Goal: Information Seeking & Learning: Learn about a topic

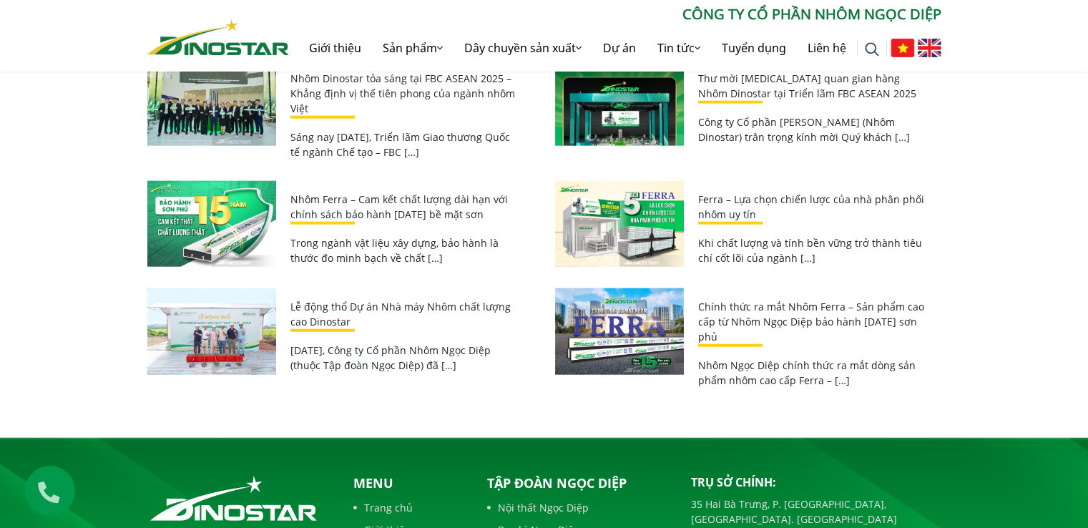
scroll to position [3506, 0]
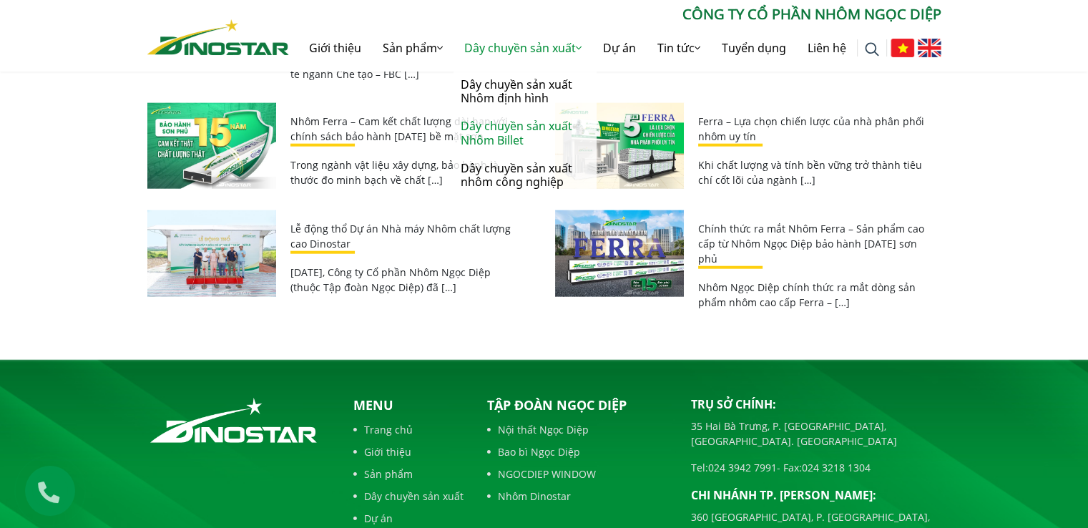
click at [486, 131] on link "Dây chuyền sản xuất Nhôm Billet" at bounding box center [525, 132] width 143 height 41
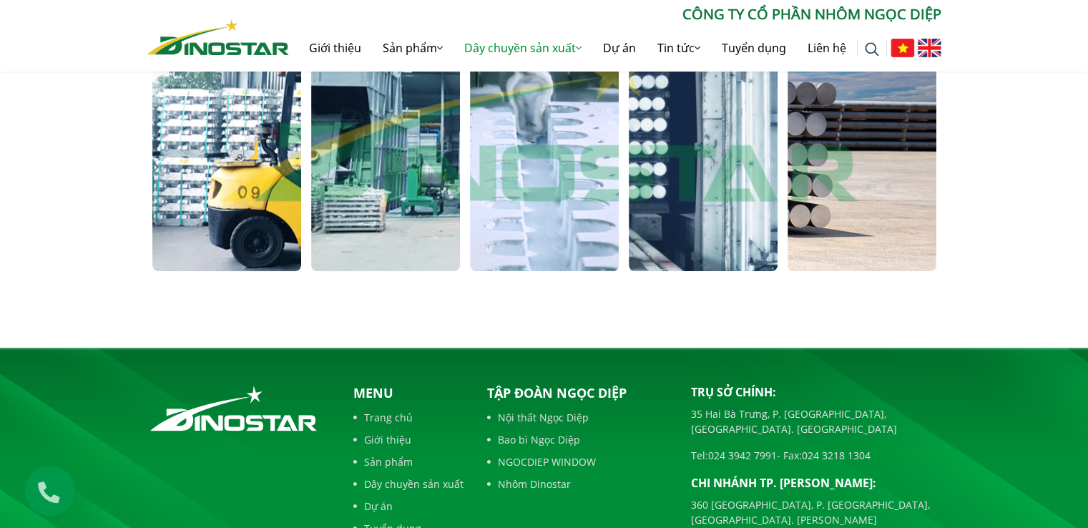
scroll to position [1419, 0]
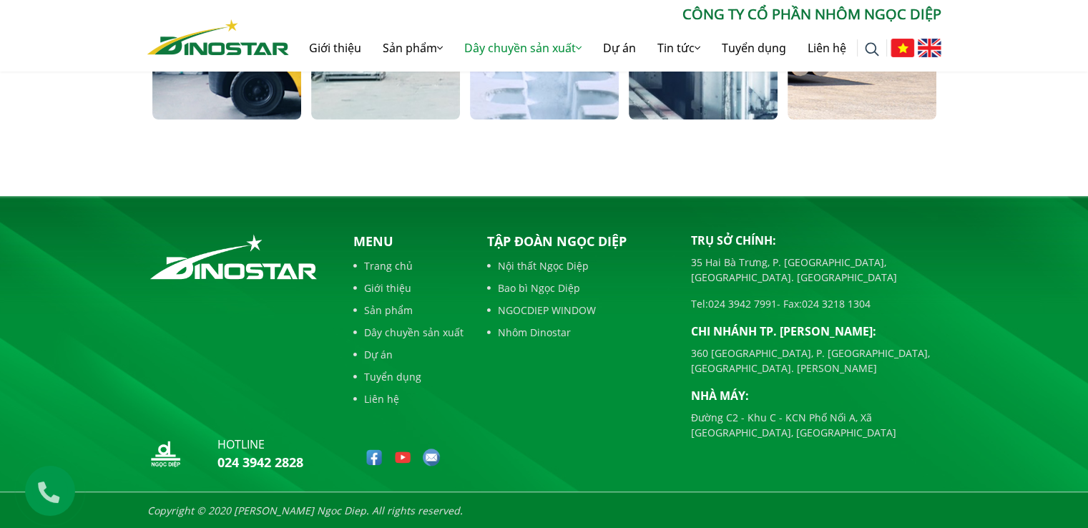
click at [382, 347] on link "Dự án" at bounding box center [408, 354] width 110 height 15
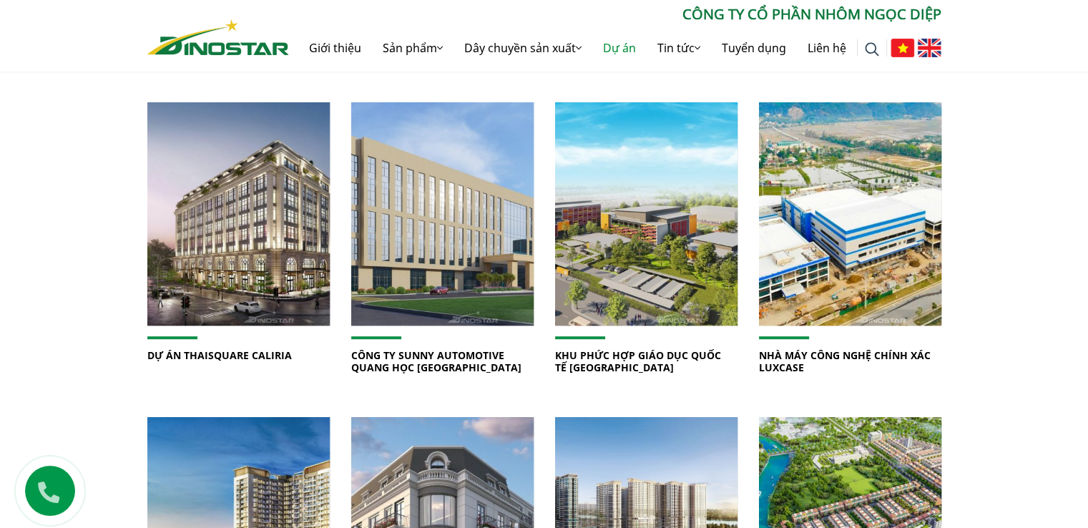
scroll to position [859, 0]
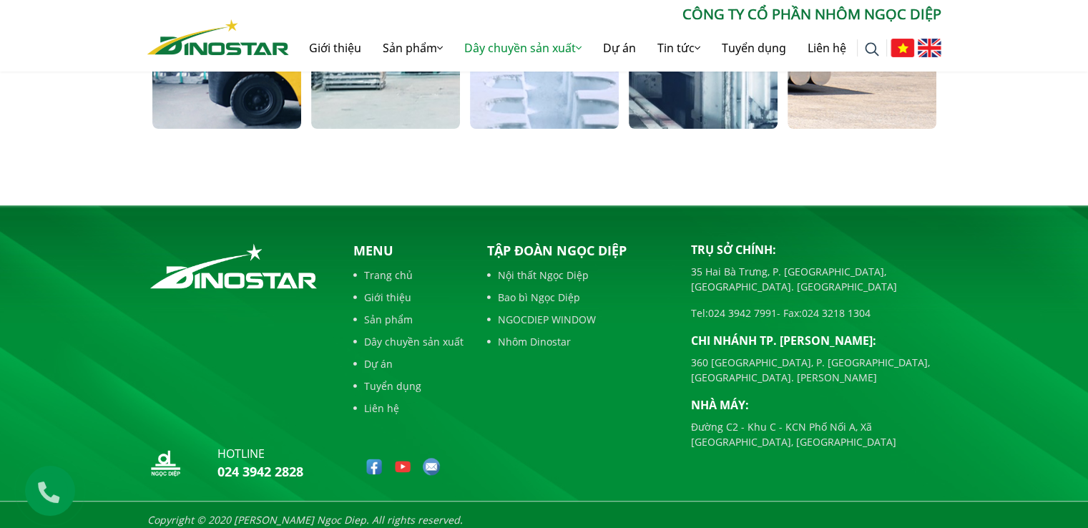
scroll to position [1419, 0]
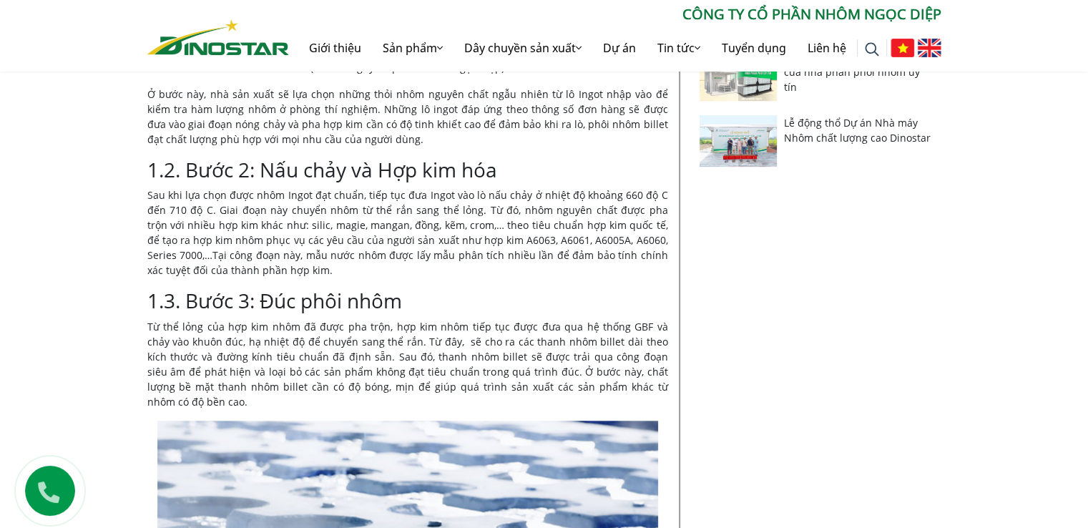
scroll to position [859, 0]
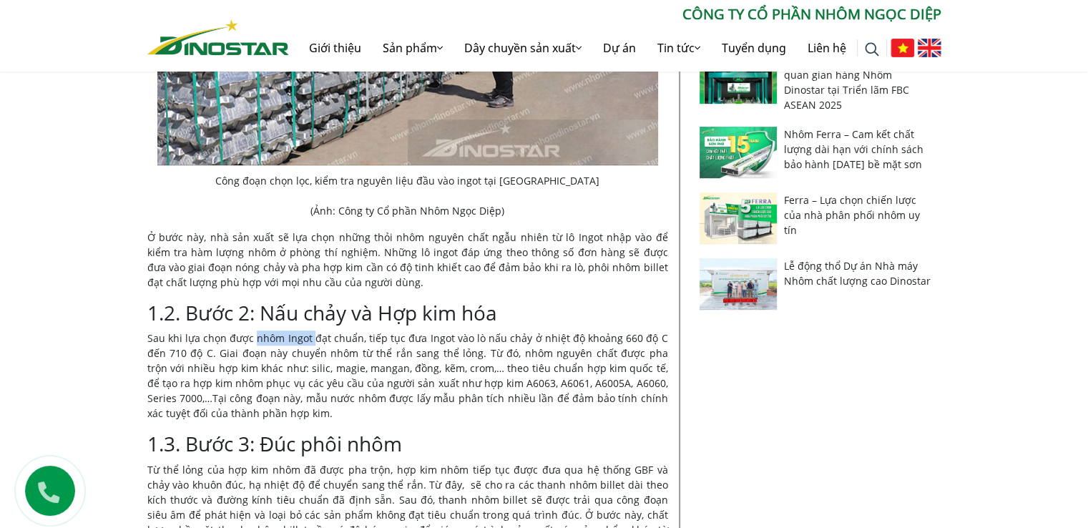
drag, startPoint x: 258, startPoint y: 335, endPoint x: 313, endPoint y: 338, distance: 55.9
click at [313, 338] on p "Sau khi lựa chọn được nhôm Ingot đạt chuẩn, tiếp tục đưa Ingot vào lò nấu chảy …" at bounding box center [407, 376] width 521 height 90
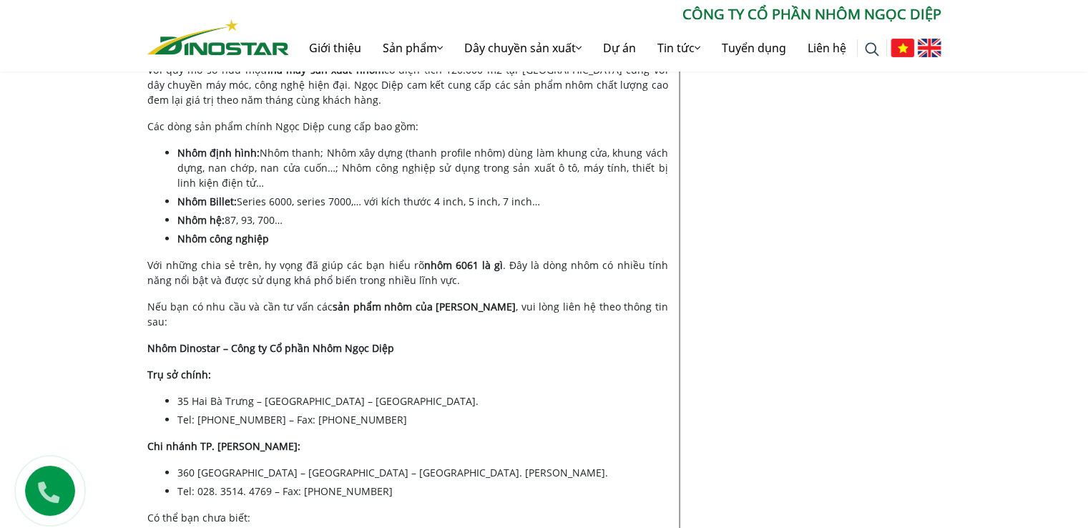
scroll to position [3812, 0]
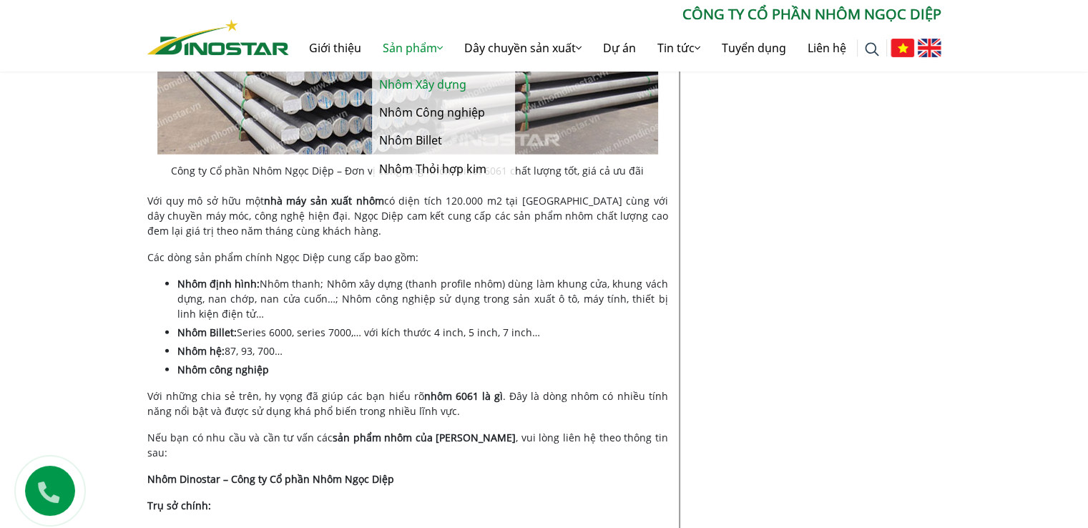
click at [401, 81] on link "Nhôm Xây dựng" at bounding box center [443, 85] width 143 height 28
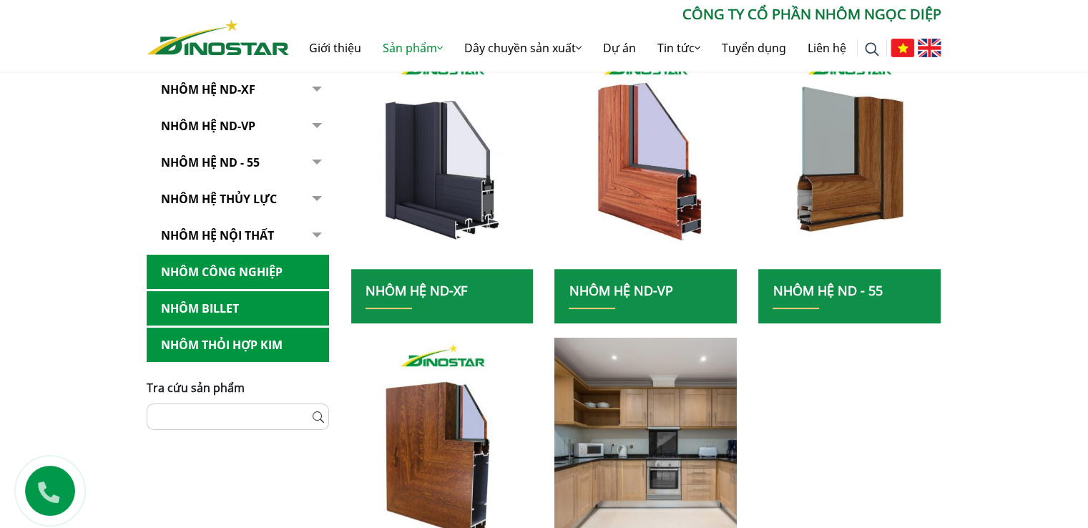
scroll to position [286, 0]
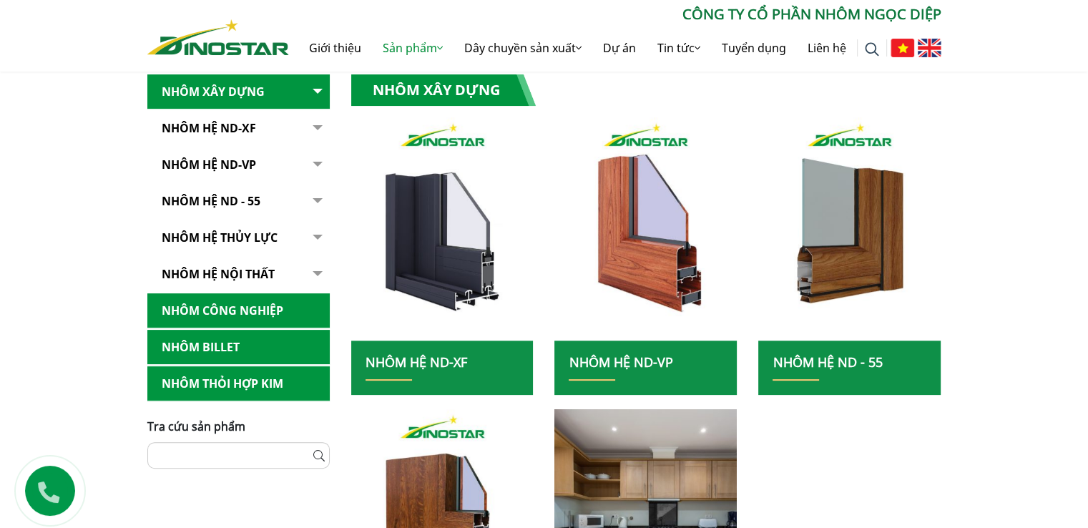
click at [276, 310] on link "Nhôm Công nghiệp" at bounding box center [238, 310] width 182 height 35
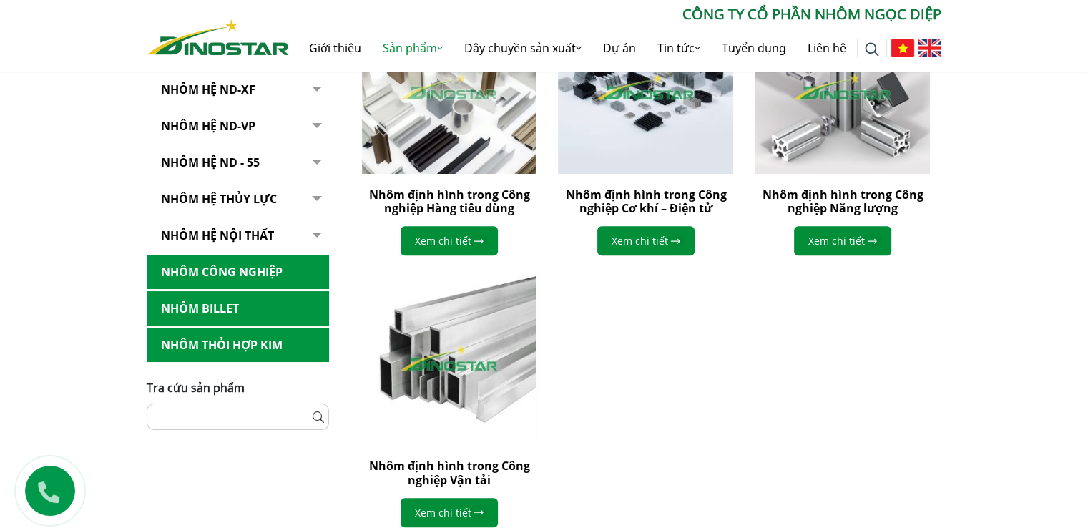
scroll to position [501, 0]
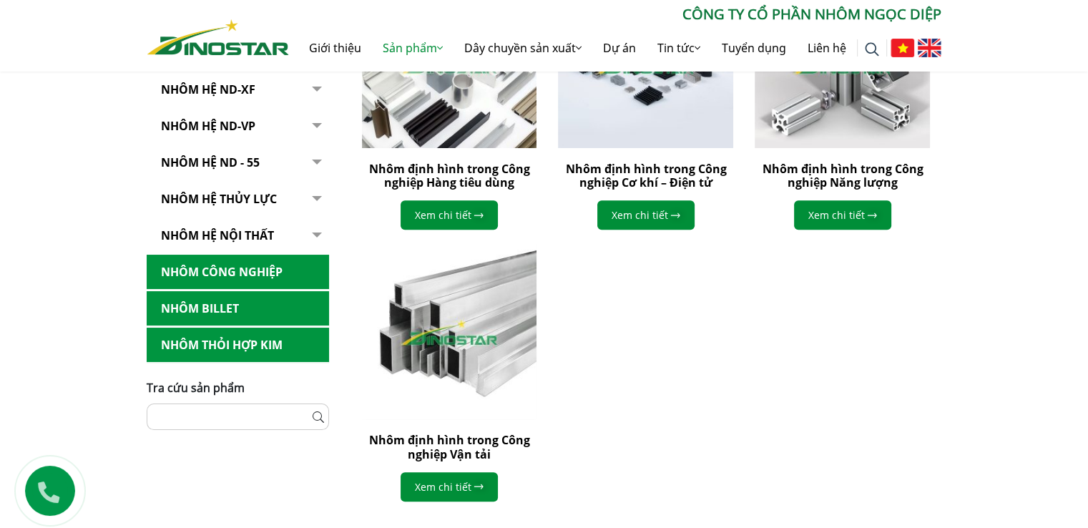
click at [246, 342] on link "Nhôm Thỏi hợp kim" at bounding box center [238, 345] width 182 height 35
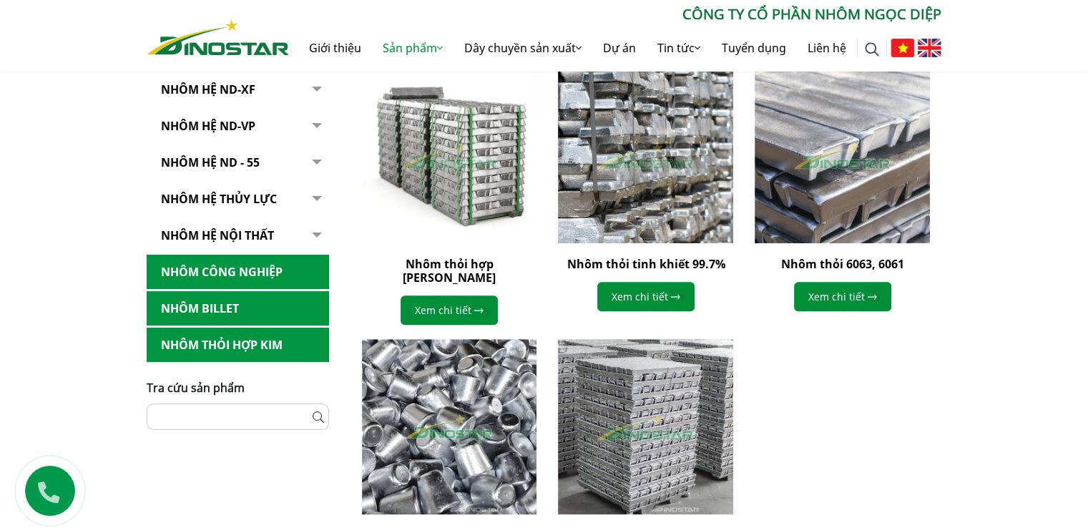
scroll to position [358, 0]
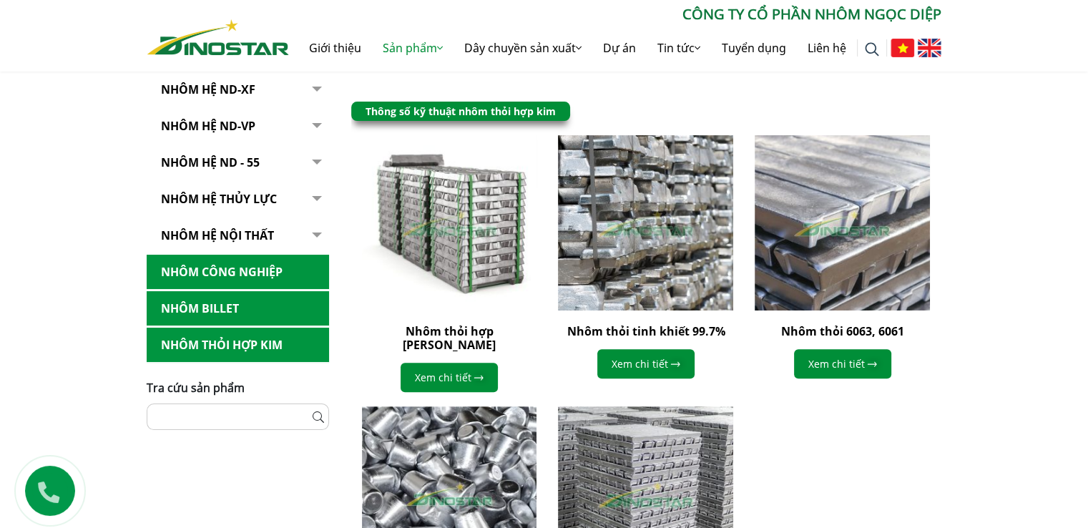
click at [212, 296] on link "Nhôm Billet" at bounding box center [238, 308] width 182 height 35
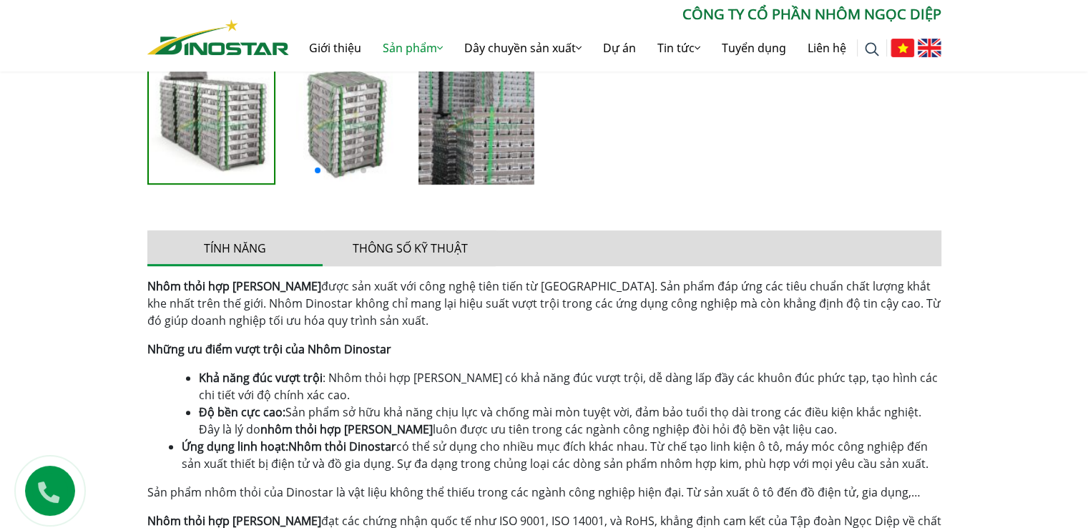
scroll to position [572, 0]
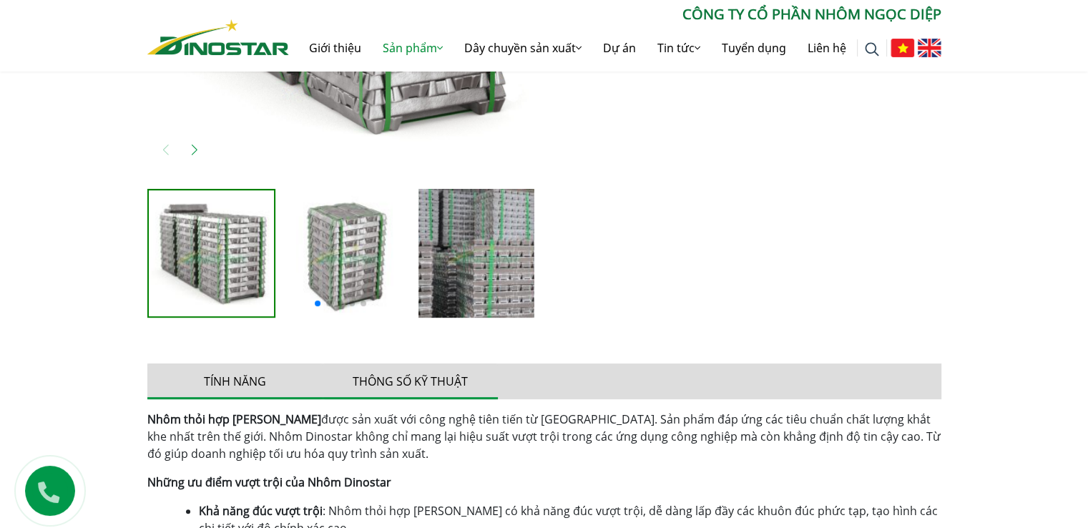
click at [421, 391] on button "Thông số kỹ thuật" at bounding box center [410, 381] width 175 height 36
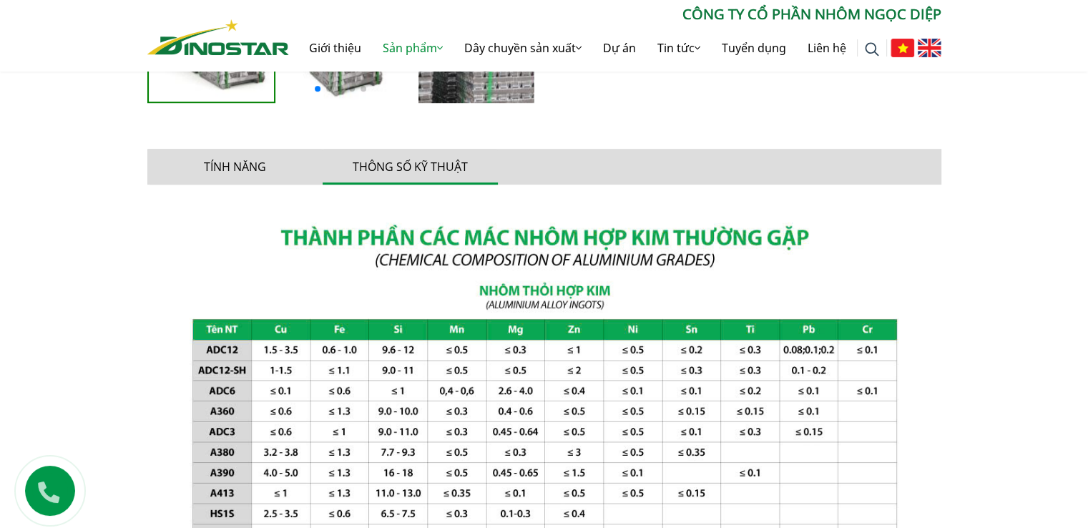
scroll to position [859, 0]
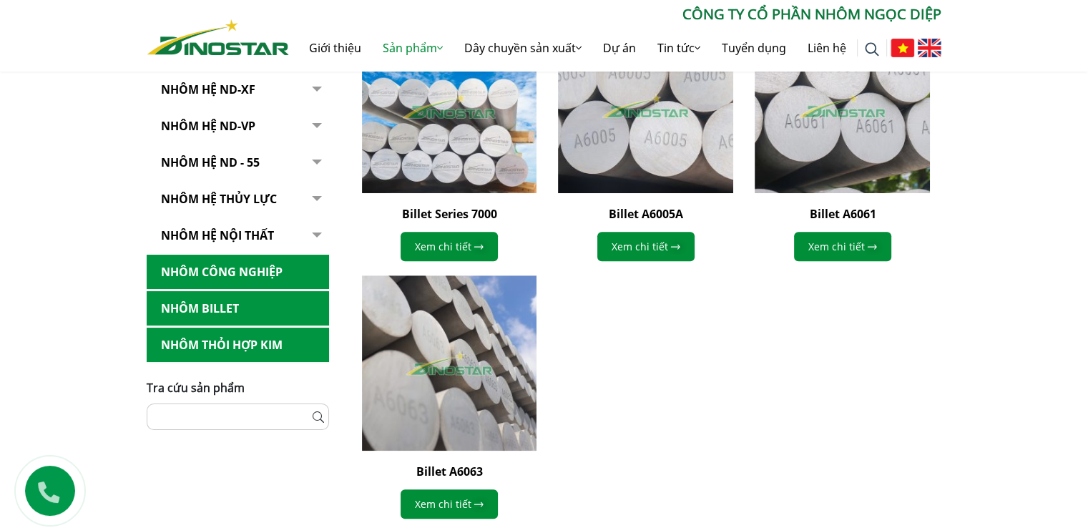
scroll to position [501, 0]
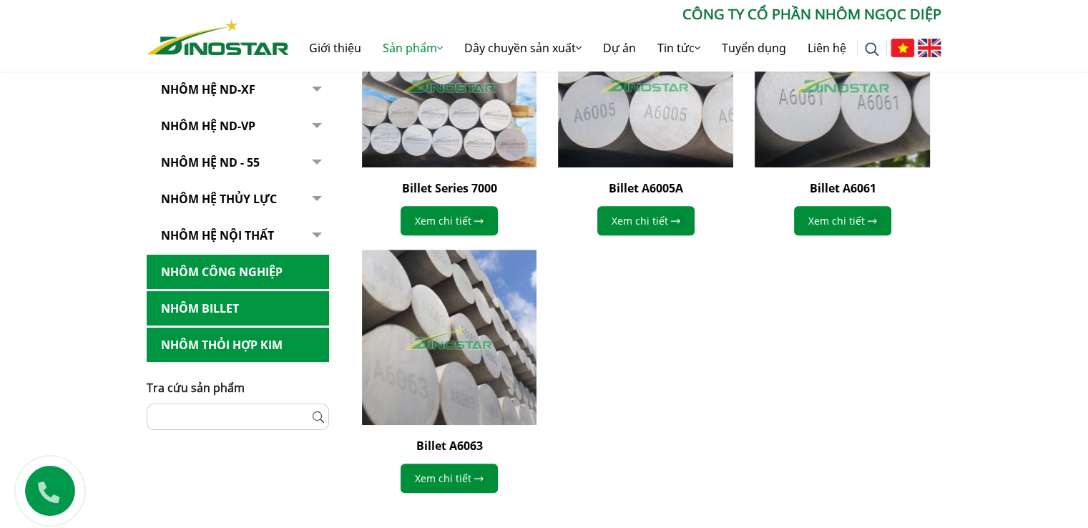
click at [776, 104] on img at bounding box center [842, 80] width 192 height 192
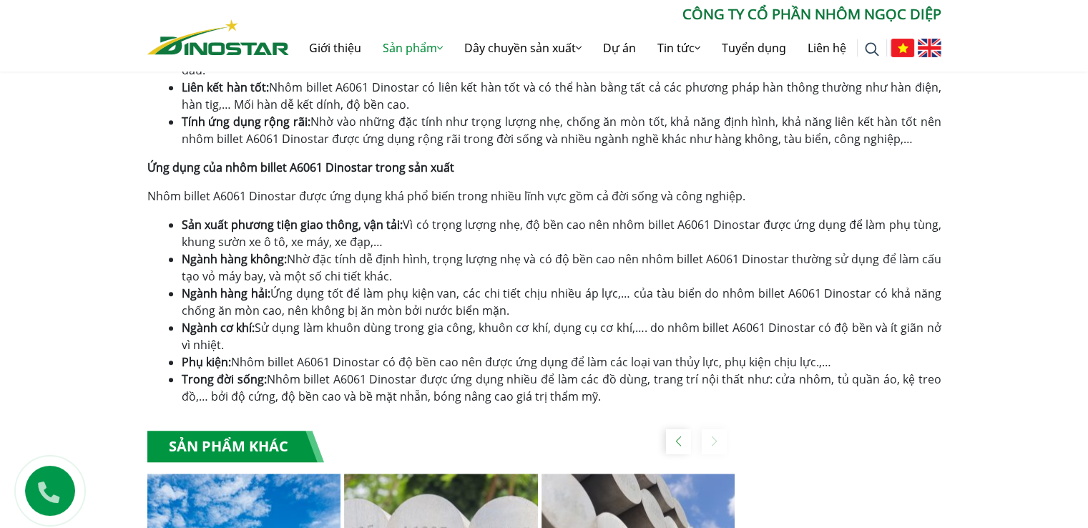
scroll to position [1216, 0]
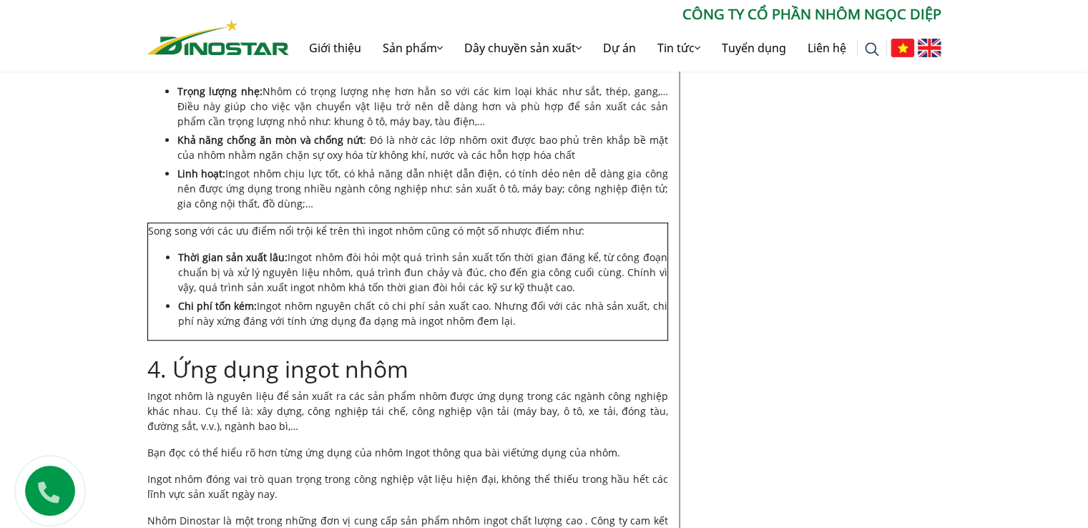
scroll to position [1073, 0]
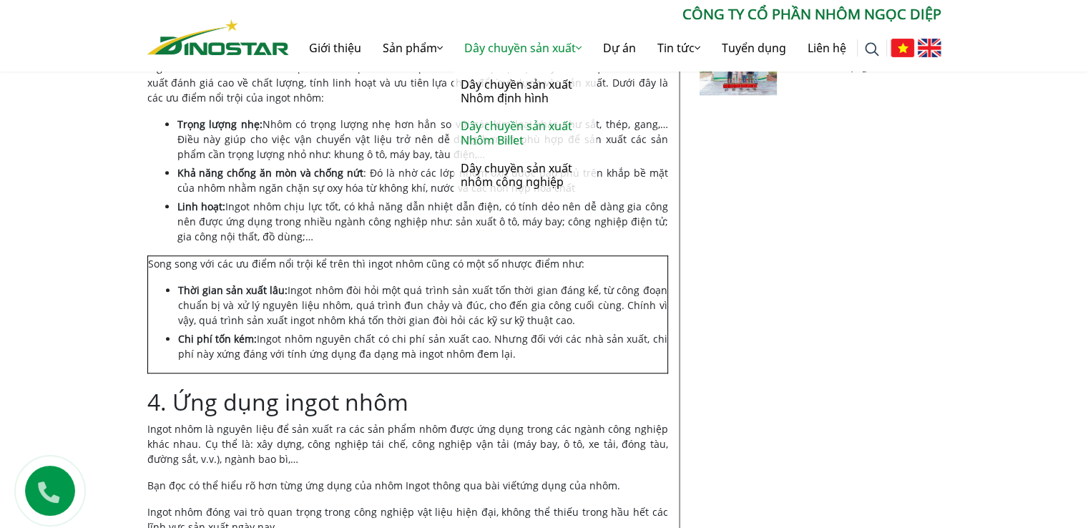
click at [491, 127] on link "Dây chuyền sản xuất Nhôm Billet" at bounding box center [525, 132] width 143 height 41
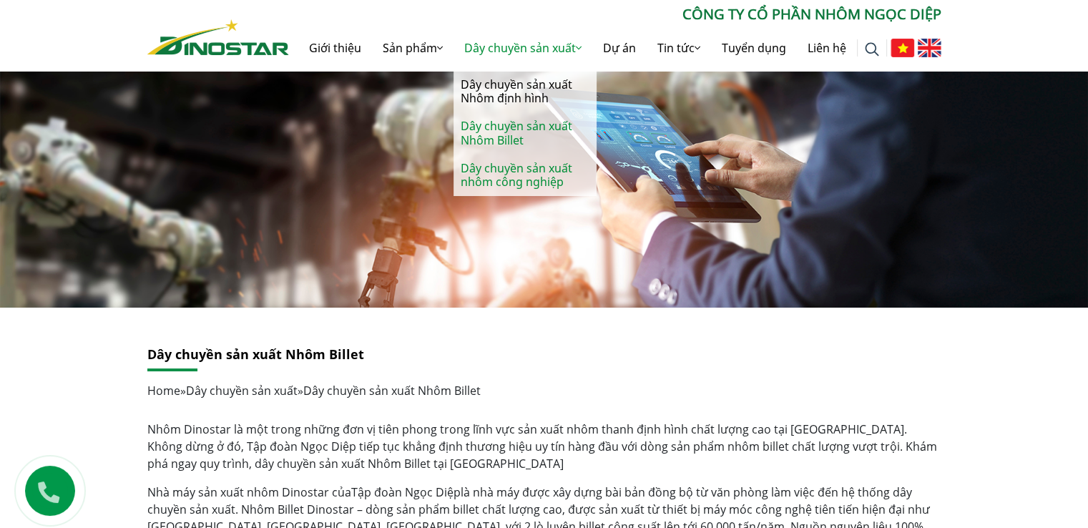
click at [468, 178] on link "Dây chuyền sản xuất nhôm công nghiệp" at bounding box center [525, 175] width 143 height 41
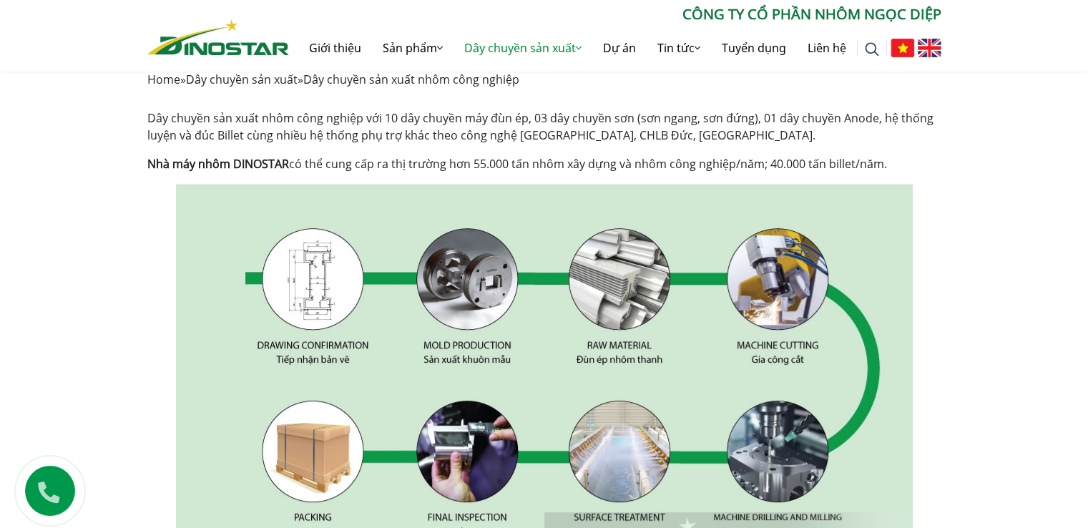
scroll to position [286, 0]
